Goal: Navigation & Orientation: Go to known website

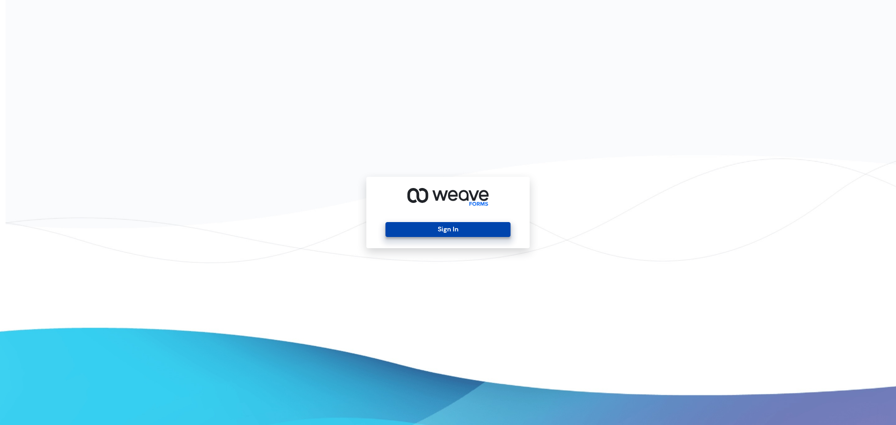
click at [469, 225] on button "Sign In" at bounding box center [448, 229] width 125 height 15
